Goal: Task Accomplishment & Management: Manage account settings

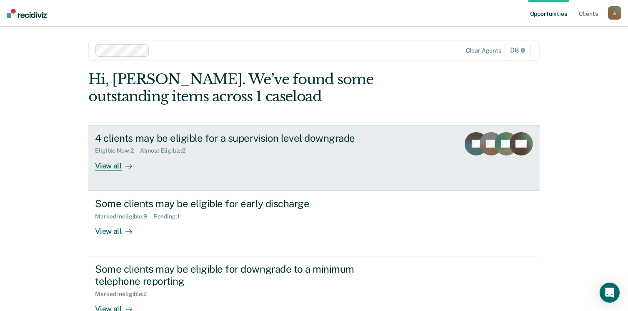
click at [109, 165] on div "View all" at bounding box center [118, 162] width 47 height 16
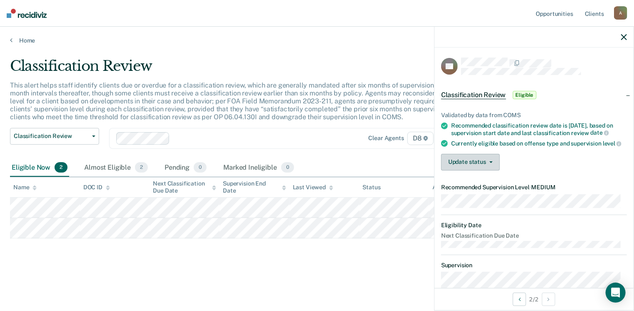
click at [489, 170] on button "Update status" at bounding box center [470, 162] width 59 height 17
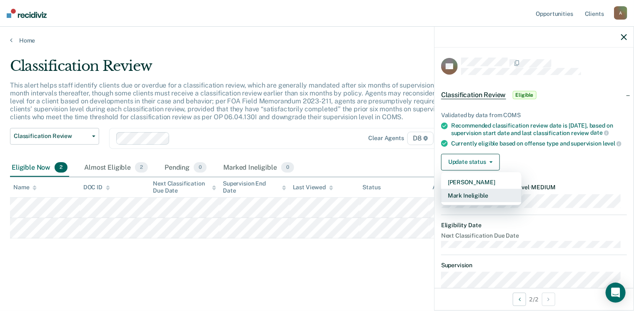
click at [477, 202] on button "Mark Ineligible" at bounding box center [481, 195] width 80 height 13
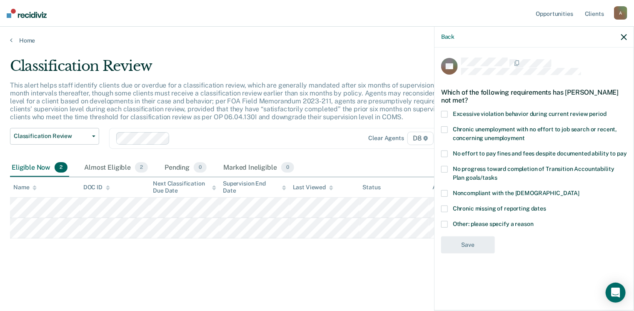
click at [444, 129] on span at bounding box center [444, 129] width 7 height 7
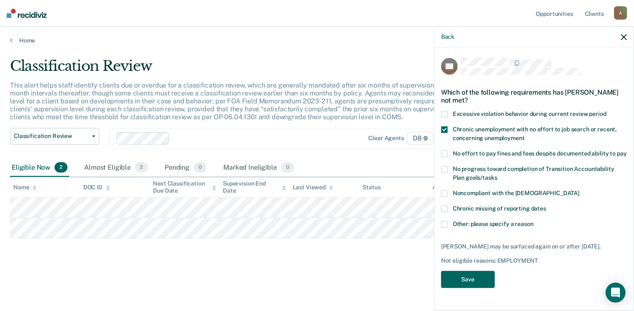
click at [466, 277] on button "Save" at bounding box center [468, 279] width 54 height 17
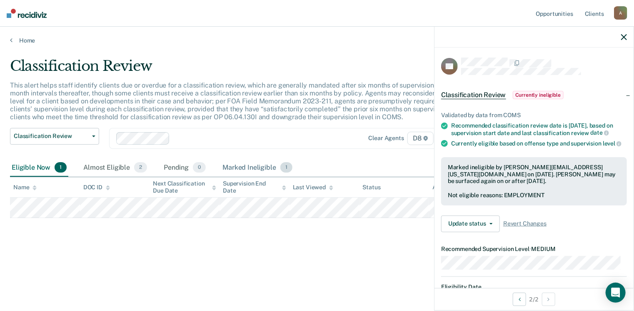
click at [246, 166] on div "Marked Ineligible 1" at bounding box center [257, 168] width 73 height 18
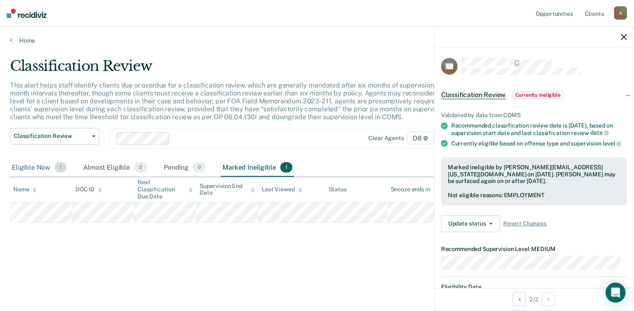
click at [30, 167] on div "Eligible Now 1" at bounding box center [39, 168] width 58 height 18
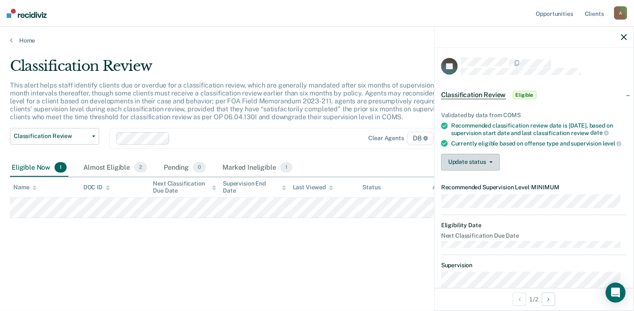
click at [477, 170] on button "Update status" at bounding box center [470, 162] width 59 height 17
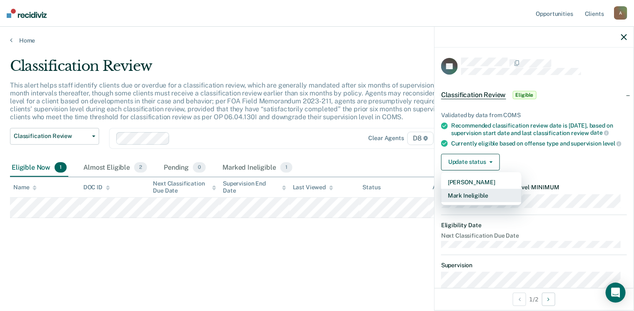
click at [474, 202] on button "Mark Ineligible" at bounding box center [481, 195] width 80 height 13
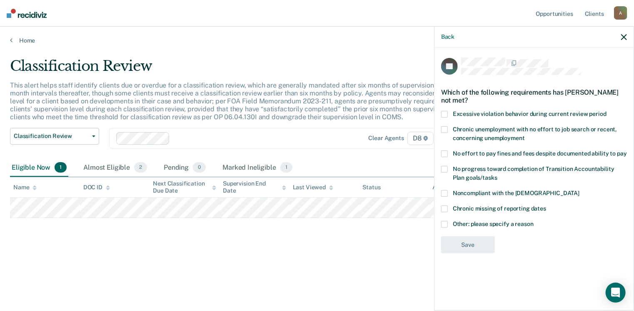
click at [448, 129] on span at bounding box center [444, 129] width 7 height 7
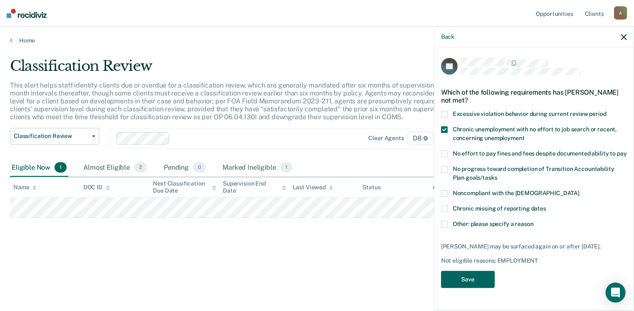
click at [463, 277] on button "Save" at bounding box center [468, 279] width 54 height 17
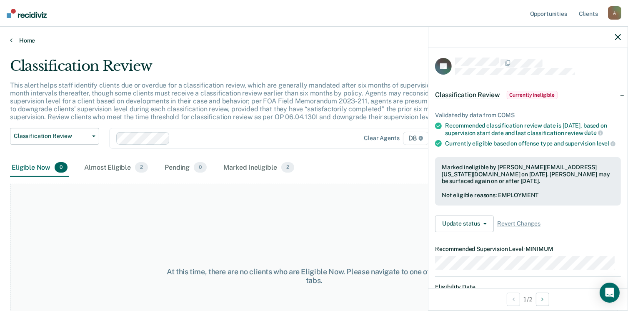
click at [25, 40] on link "Home" at bounding box center [314, 41] width 608 height 8
